Goal: Task Accomplishment & Management: Complete application form

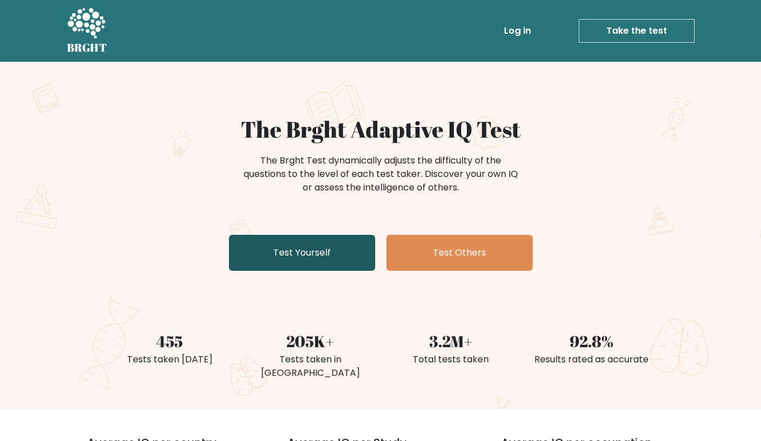
click at [329, 263] on link "Test Yourself" at bounding box center [302, 253] width 146 height 36
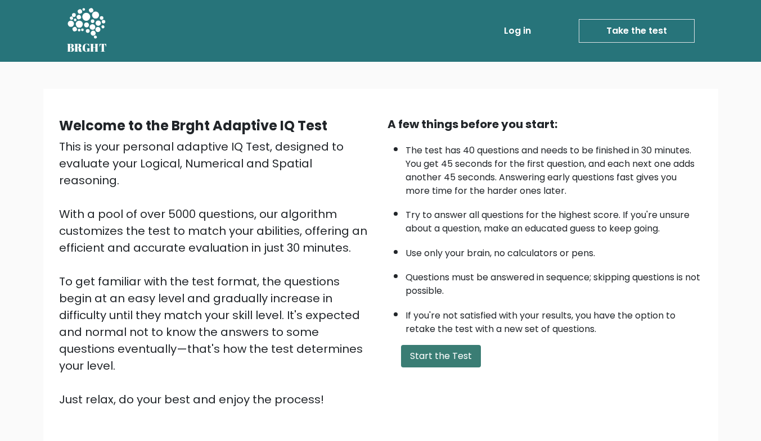
click at [473, 356] on button "Start the Test" at bounding box center [441, 356] width 80 height 22
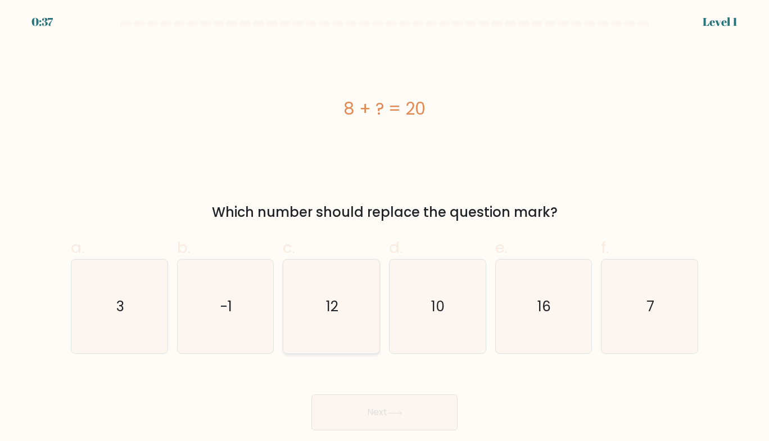
click at [363, 330] on icon "12" at bounding box center [331, 307] width 94 height 94
click at [384, 228] on input "c. 12" at bounding box center [384, 224] width 1 height 7
radio input "true"
click at [392, 419] on button "Next" at bounding box center [384, 413] width 146 height 36
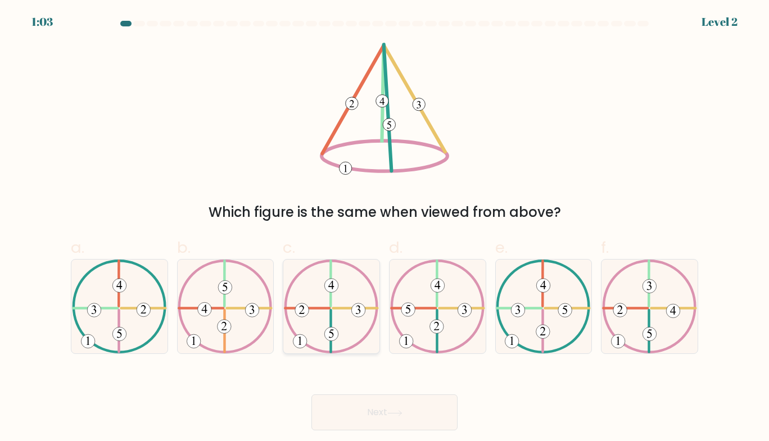
click at [335, 323] on icon at bounding box center [331, 307] width 95 height 94
click at [384, 228] on input "c." at bounding box center [384, 224] width 1 height 7
radio input "true"
click at [352, 415] on button "Next" at bounding box center [384, 413] width 146 height 36
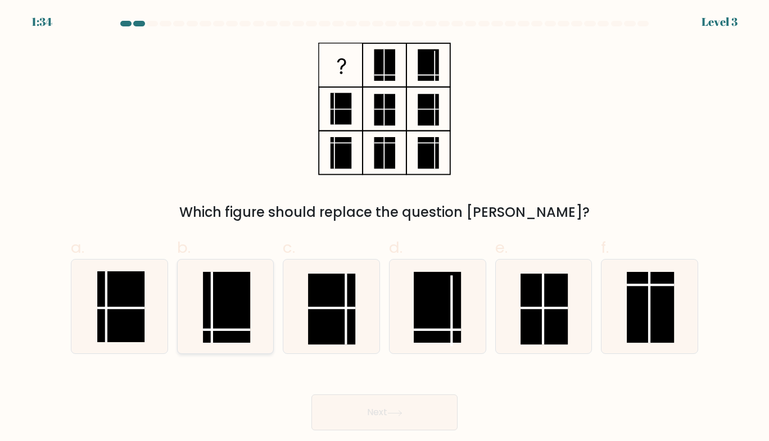
click at [238, 328] on rect at bounding box center [226, 307] width 47 height 71
click at [384, 228] on input "b." at bounding box center [384, 224] width 1 height 7
radio input "true"
click at [355, 403] on button "Next" at bounding box center [384, 413] width 146 height 36
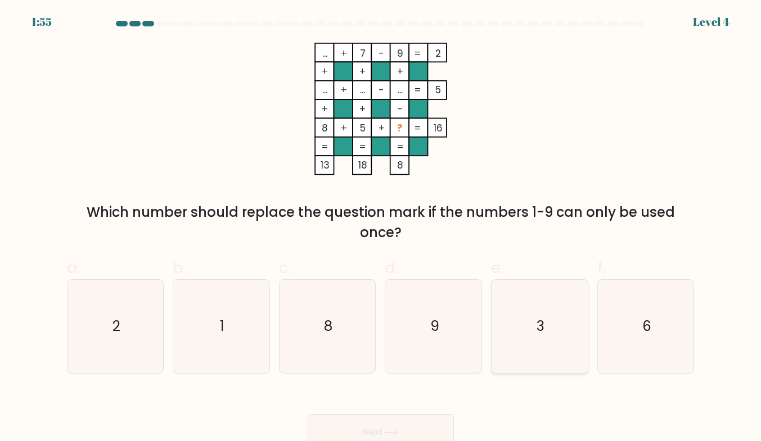
click at [520, 316] on icon "3" at bounding box center [539, 326] width 93 height 93
click at [381, 228] on input "e. 3" at bounding box center [381, 224] width 1 height 7
radio input "true"
click at [389, 427] on button "Next" at bounding box center [380, 432] width 146 height 36
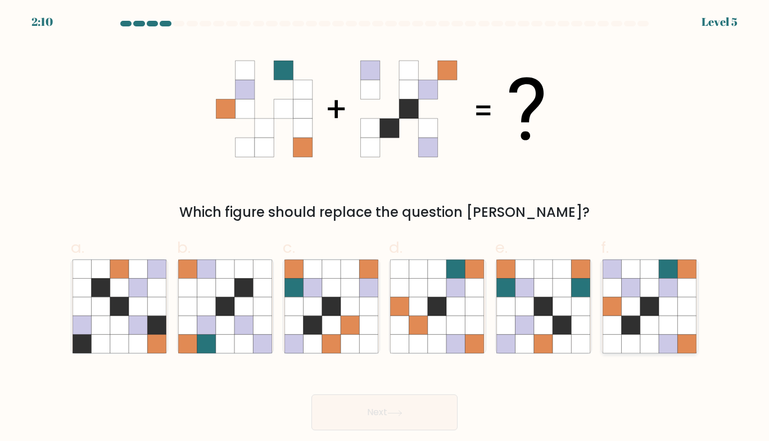
click at [633, 289] on icon at bounding box center [631, 288] width 19 height 19
click at [385, 228] on input "f." at bounding box center [384, 224] width 1 height 7
radio input "true"
click at [422, 426] on button "Next" at bounding box center [384, 413] width 146 height 36
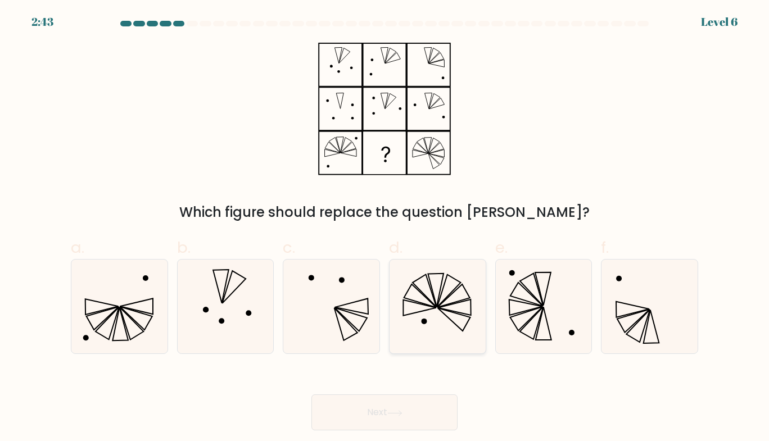
click at [429, 291] on icon at bounding box center [437, 307] width 94 height 94
click at [385, 228] on input "d." at bounding box center [384, 224] width 1 height 7
radio input "true"
click at [394, 402] on button "Next" at bounding box center [384, 413] width 146 height 36
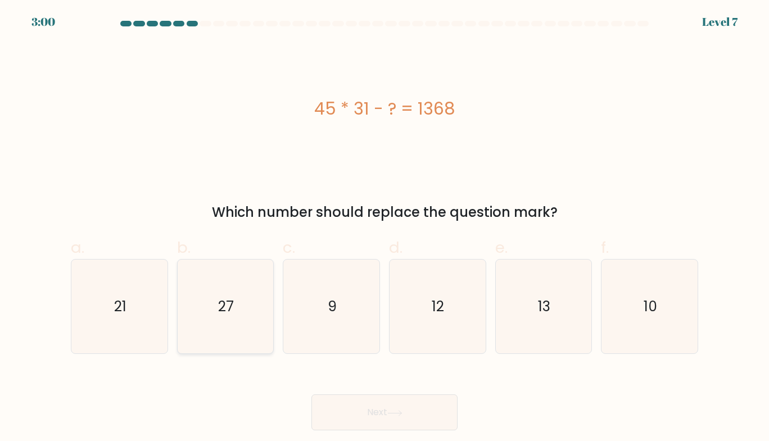
click at [214, 282] on icon "27" at bounding box center [225, 307] width 94 height 94
click at [384, 228] on input "b. 27" at bounding box center [384, 224] width 1 height 7
radio input "true"
click at [342, 410] on button "Next" at bounding box center [384, 413] width 146 height 36
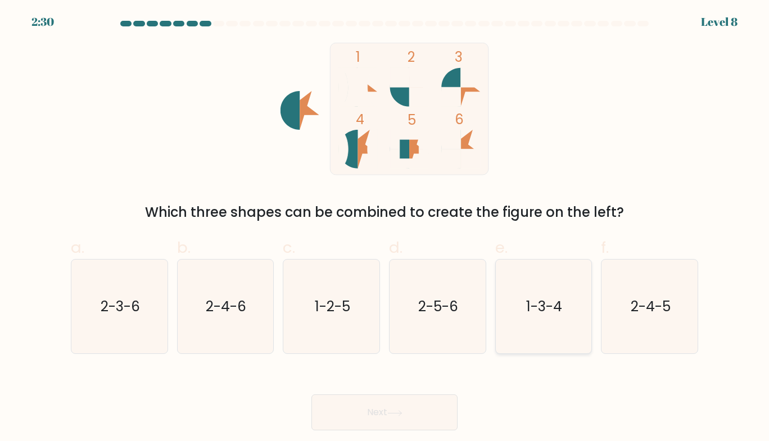
click at [511, 305] on icon "1-3-4" at bounding box center [543, 307] width 94 height 94
click at [385, 228] on input "e. 1-3-4" at bounding box center [384, 224] width 1 height 7
radio input "true"
click at [405, 409] on button "Next" at bounding box center [384, 413] width 146 height 36
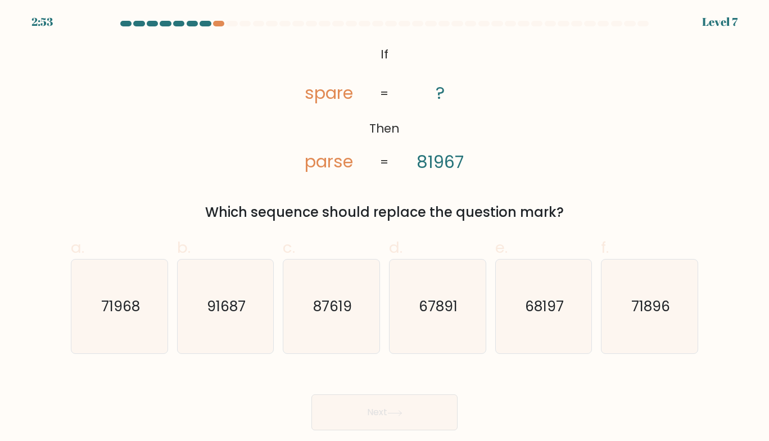
click at [564, 257] on label "e. 68197" at bounding box center [543, 295] width 97 height 119
click at [385, 228] on input "e. 68197" at bounding box center [384, 224] width 1 height 7
radio input "true"
click at [406, 425] on button "Next" at bounding box center [384, 413] width 146 height 36
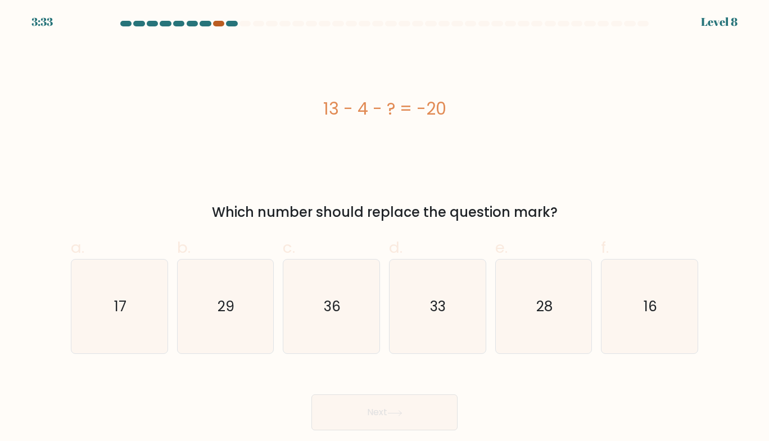
click at [216, 24] on div at bounding box center [218, 24] width 11 height 6
click at [218, 314] on icon "29" at bounding box center [225, 307] width 94 height 94
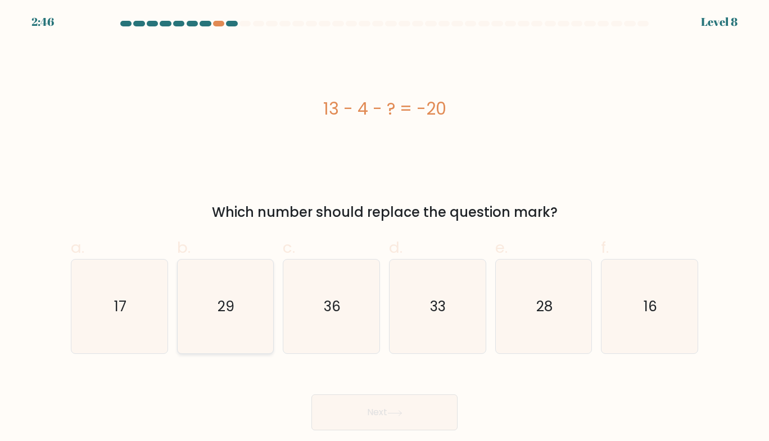
click at [384, 228] on input "b. 29" at bounding box center [384, 224] width 1 height 7
radio input "true"
click at [377, 416] on button "Next" at bounding box center [384, 413] width 146 height 36
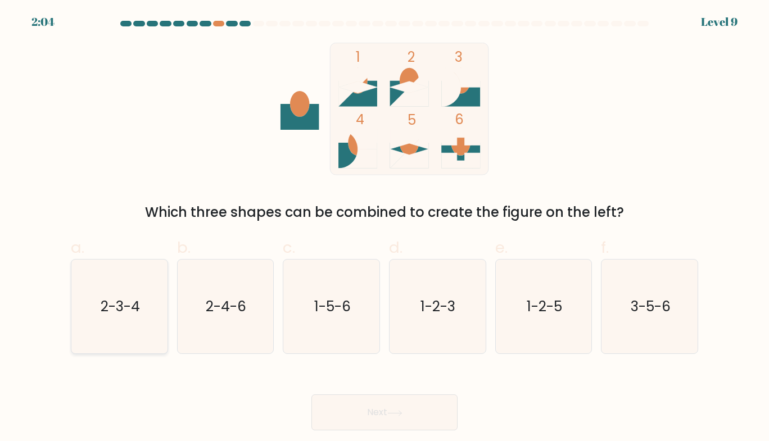
click at [125, 336] on icon "2-3-4" at bounding box center [120, 307] width 94 height 94
click at [384, 228] on input "a. 2-3-4" at bounding box center [384, 224] width 1 height 7
radio input "true"
click at [342, 428] on button "Next" at bounding box center [384, 413] width 146 height 36
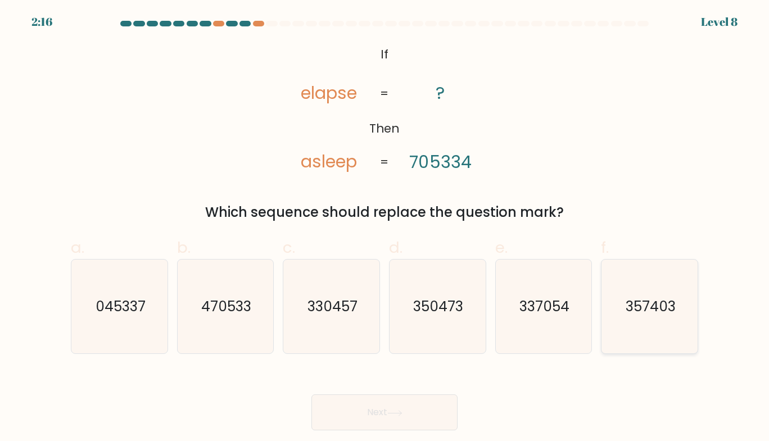
click at [635, 306] on text "357403" at bounding box center [651, 307] width 50 height 20
click at [385, 228] on input "f. 357403" at bounding box center [384, 224] width 1 height 7
radio input "true"
click at [413, 412] on button "Next" at bounding box center [384, 413] width 146 height 36
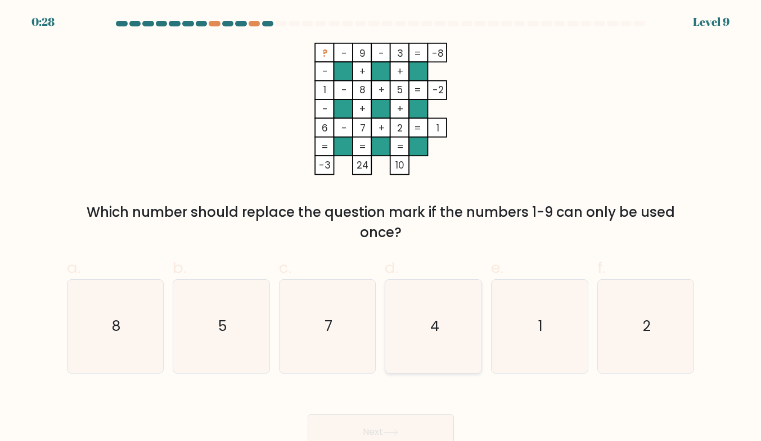
click at [413, 314] on icon "4" at bounding box center [433, 326] width 93 height 93
click at [381, 228] on input "d. 4" at bounding box center [381, 224] width 1 height 7
radio input "true"
click at [382, 433] on button "Next" at bounding box center [380, 432] width 146 height 36
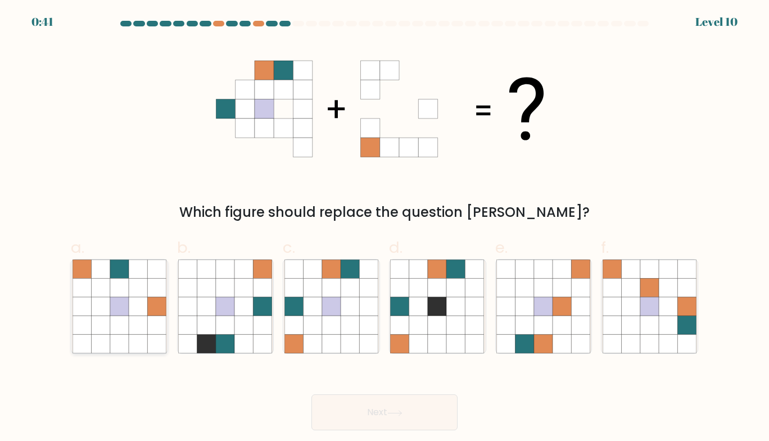
click at [112, 322] on icon at bounding box center [119, 325] width 19 height 19
click at [384, 228] on input "a." at bounding box center [384, 224] width 1 height 7
radio input "true"
click at [346, 403] on button "Next" at bounding box center [384, 413] width 146 height 36
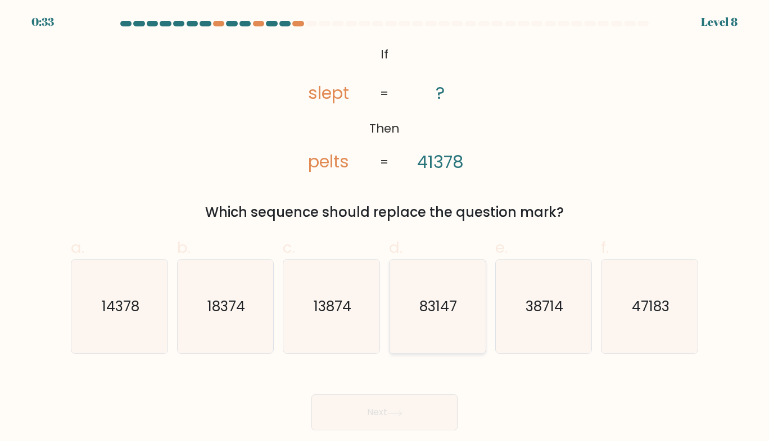
click at [445, 338] on icon "83147" at bounding box center [437, 307] width 94 height 94
click at [385, 228] on input "d. 83147" at bounding box center [384, 224] width 1 height 7
radio input "true"
click at [409, 402] on button "Next" at bounding box center [384, 413] width 146 height 36
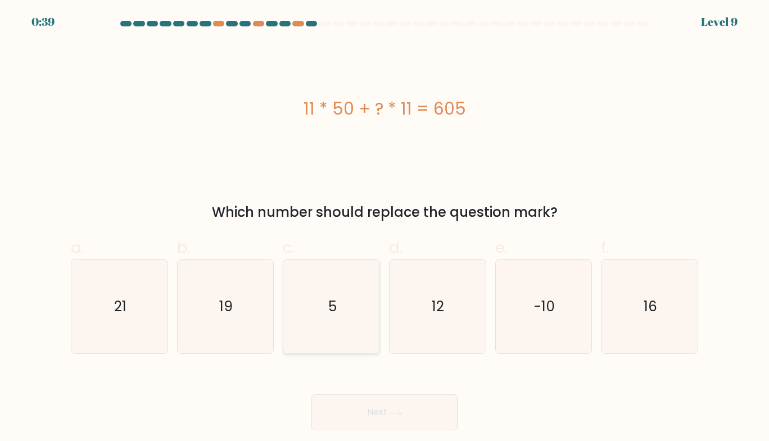
click at [310, 293] on icon "5" at bounding box center [331, 307] width 94 height 94
click at [384, 228] on input "c. 5" at bounding box center [384, 224] width 1 height 7
radio input "true"
click at [396, 406] on button "Next" at bounding box center [384, 413] width 146 height 36
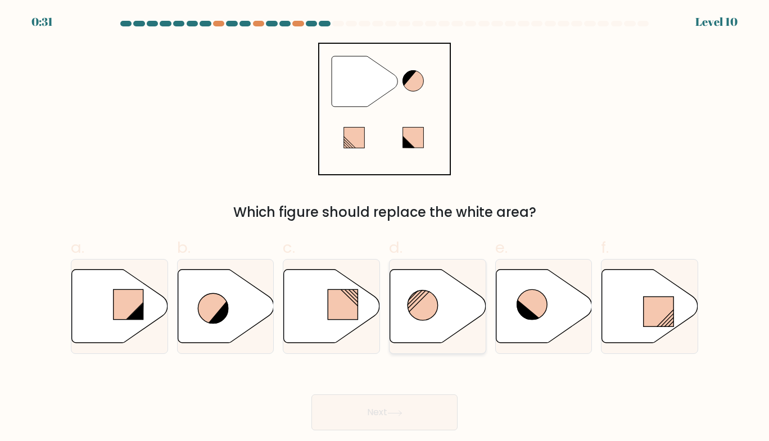
click at [413, 310] on circle at bounding box center [423, 306] width 30 height 30
click at [385, 228] on input "d." at bounding box center [384, 224] width 1 height 7
radio input "true"
click at [389, 408] on button "Next" at bounding box center [384, 413] width 146 height 36
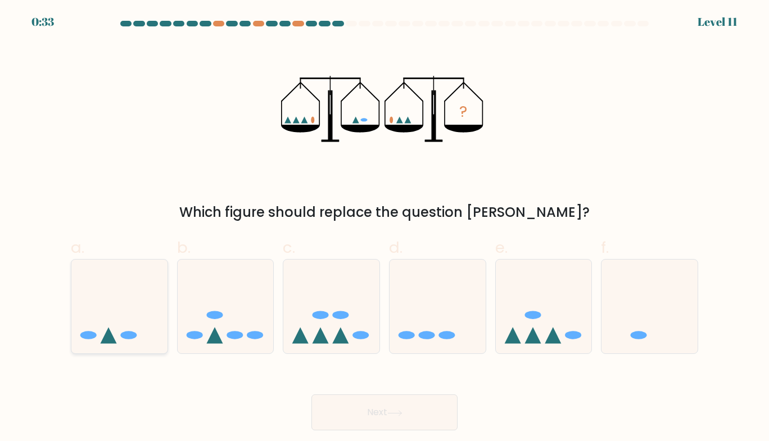
click at [114, 304] on icon at bounding box center [119, 306] width 96 height 79
click at [384, 228] on input "a." at bounding box center [384, 224] width 1 height 7
radio input "true"
click at [659, 279] on icon at bounding box center [649, 306] width 96 height 79
click at [385, 228] on input "f." at bounding box center [384, 224] width 1 height 7
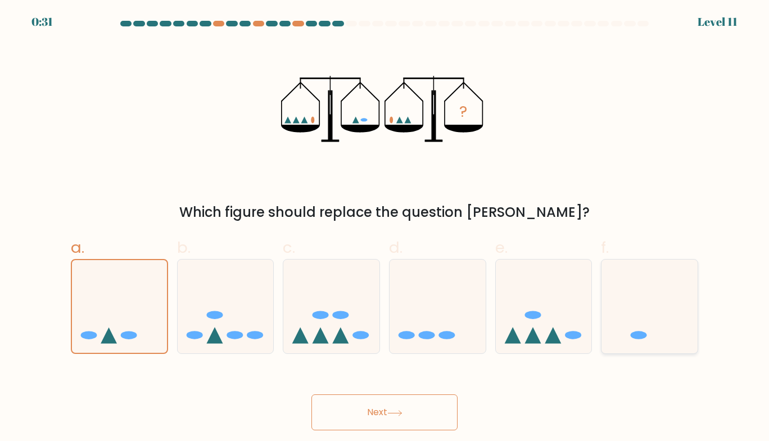
radio input "true"
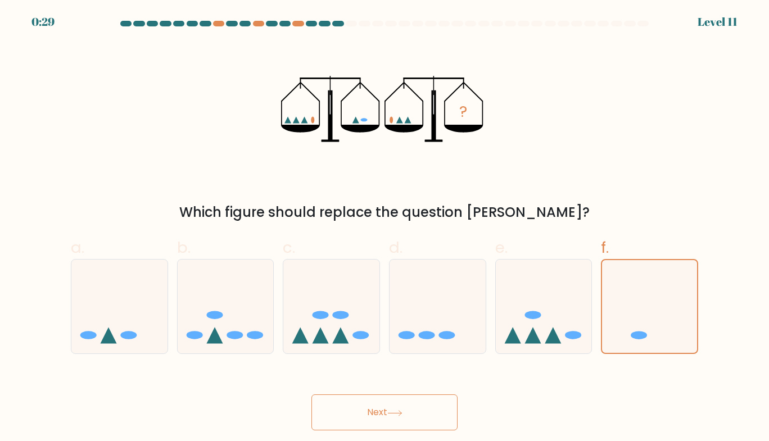
click at [391, 406] on button "Next" at bounding box center [384, 413] width 146 height 36
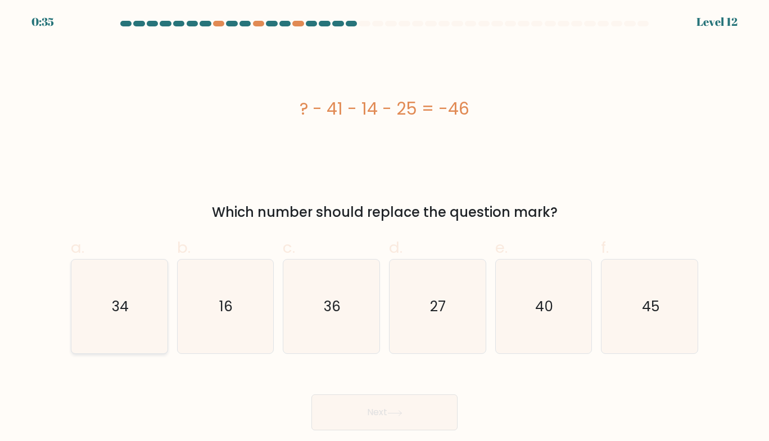
click at [132, 330] on icon "34" at bounding box center [120, 307] width 94 height 94
click at [384, 228] on input "a. 34" at bounding box center [384, 224] width 1 height 7
radio input "true"
click at [360, 423] on button "Next" at bounding box center [384, 413] width 146 height 36
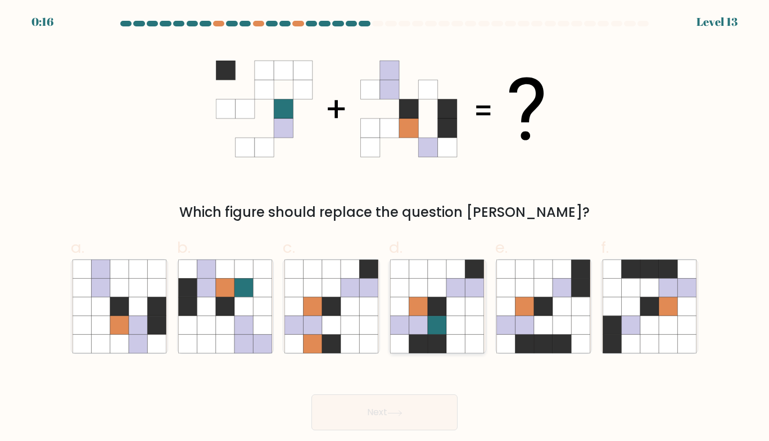
click at [420, 297] on icon at bounding box center [418, 306] width 19 height 19
click at [385, 228] on input "d." at bounding box center [384, 224] width 1 height 7
radio input "true"
click at [370, 414] on button "Next" at bounding box center [384, 413] width 146 height 36
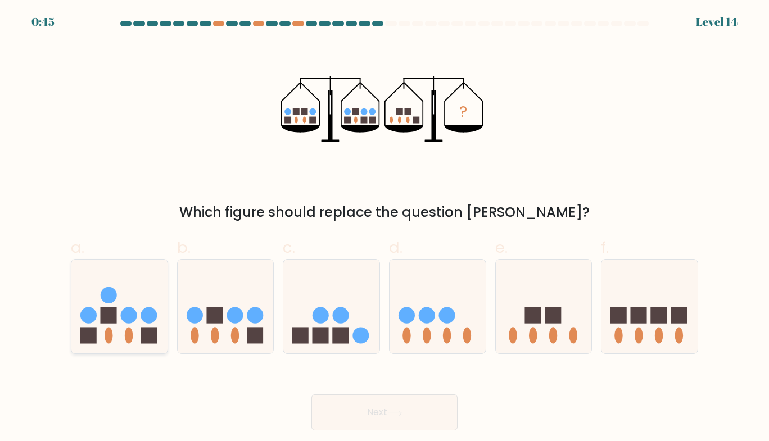
click at [128, 309] on circle at bounding box center [129, 315] width 16 height 16
click at [384, 228] on input "a." at bounding box center [384, 224] width 1 height 7
radio input "true"
click at [230, 335] on icon at bounding box center [226, 306] width 96 height 79
click at [384, 228] on input "b." at bounding box center [384, 224] width 1 height 7
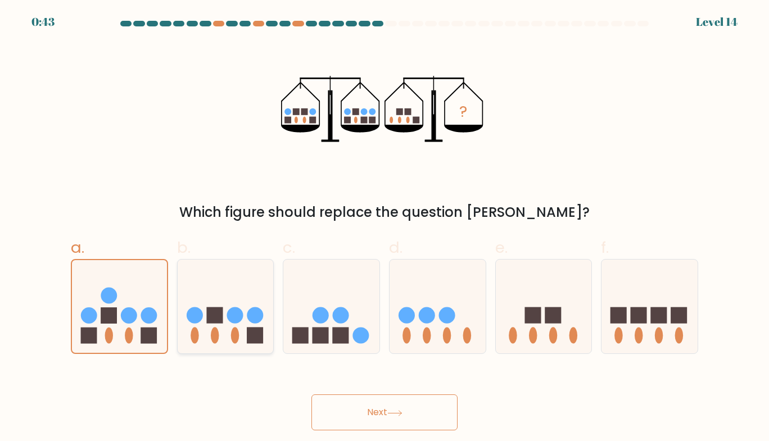
radio input "true"
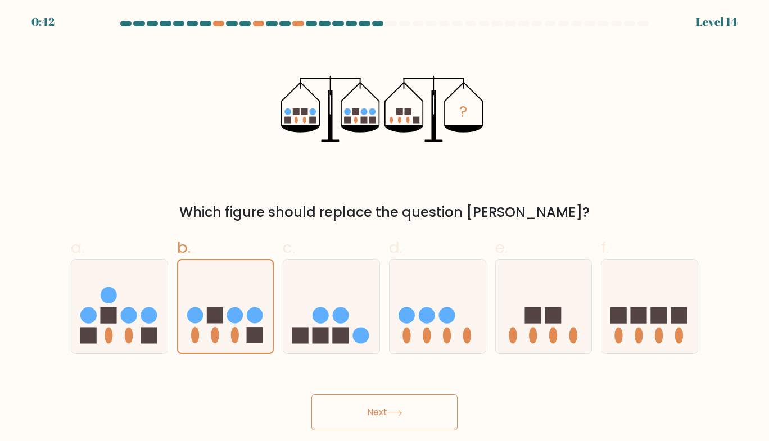
click at [369, 407] on button "Next" at bounding box center [384, 413] width 146 height 36
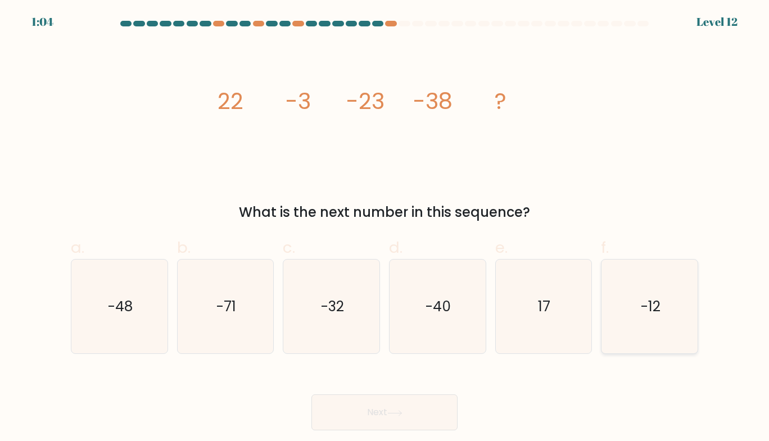
click at [657, 310] on text "-12" at bounding box center [651, 307] width 20 height 20
click at [385, 228] on input "f. -12" at bounding box center [384, 224] width 1 height 7
radio input "true"
click at [420, 413] on button "Next" at bounding box center [384, 413] width 146 height 36
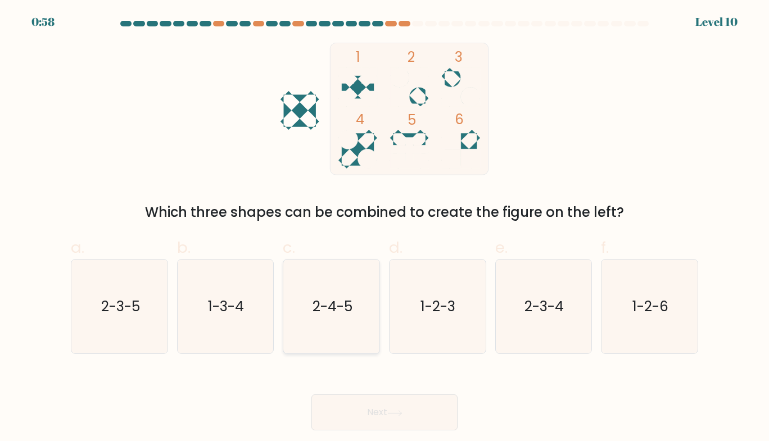
click at [364, 351] on icon "2-4-5" at bounding box center [331, 307] width 94 height 94
click at [384, 228] on input "c. 2-4-5" at bounding box center [384, 224] width 1 height 7
radio input "true"
click at [367, 409] on button "Next" at bounding box center [384, 413] width 146 height 36
